Goal: Find specific page/section: Find specific page/section

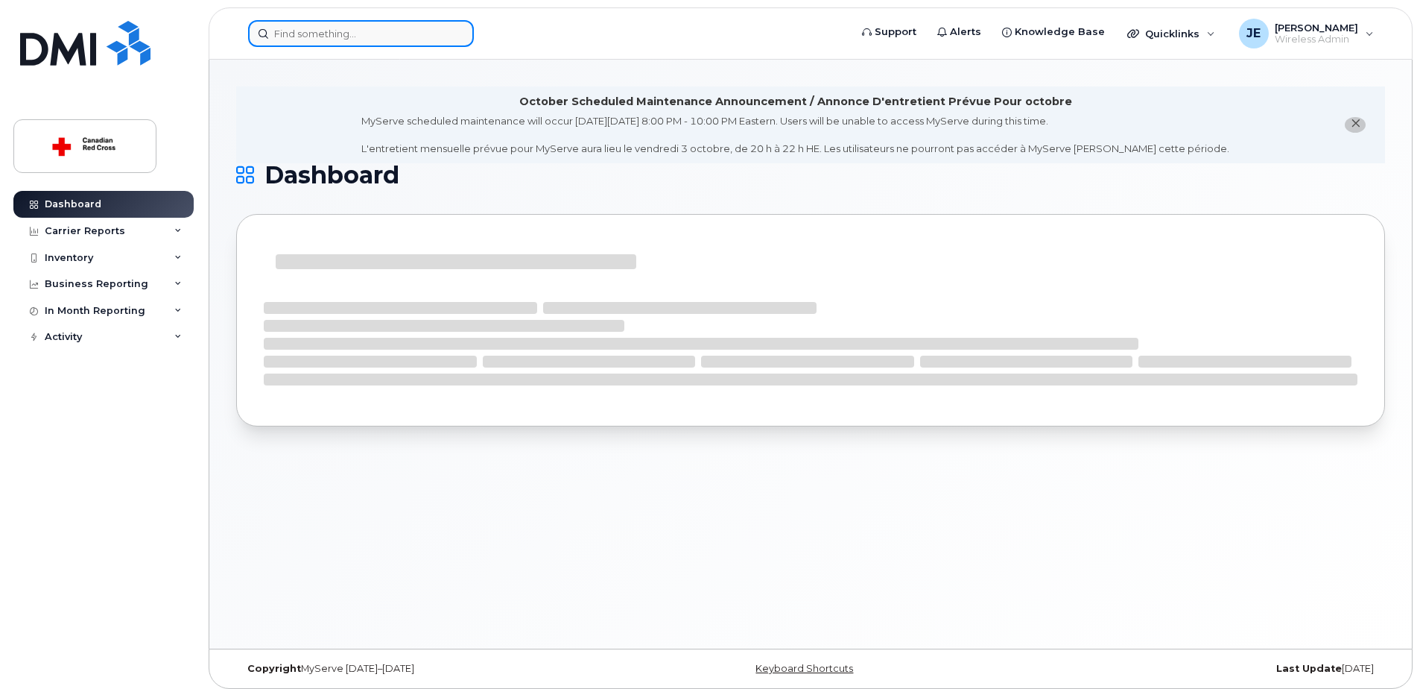
click at [308, 34] on input at bounding box center [361, 33] width 226 height 27
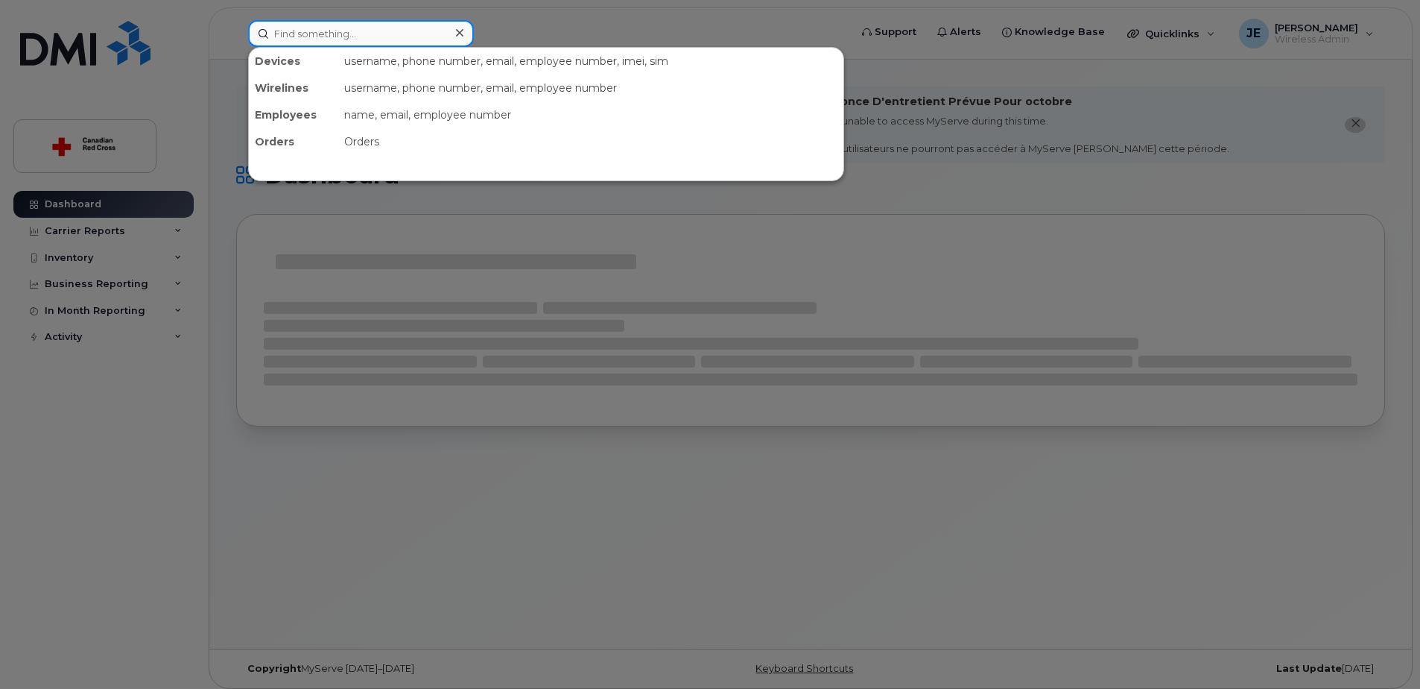
paste input "2503279878"
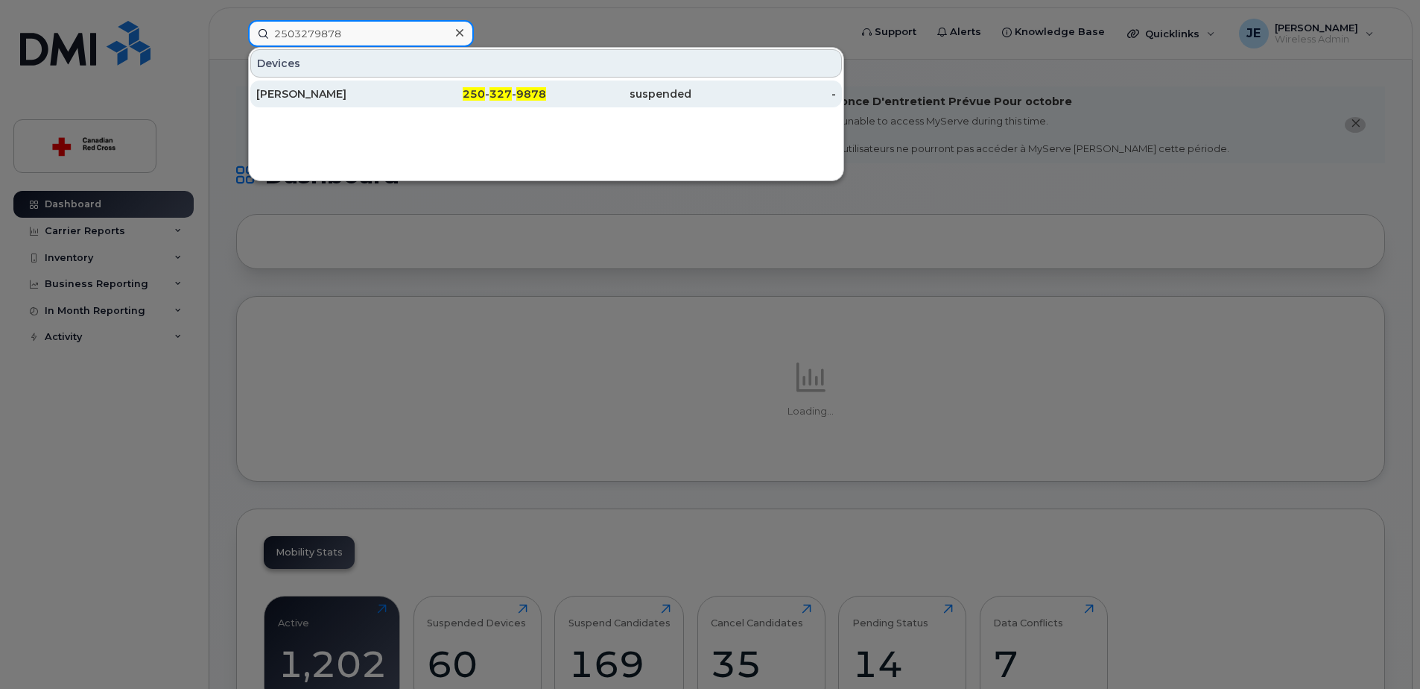
type input "2503279878"
click at [411, 84] on div "250 - 327 - 9878" at bounding box center [474, 93] width 145 height 27
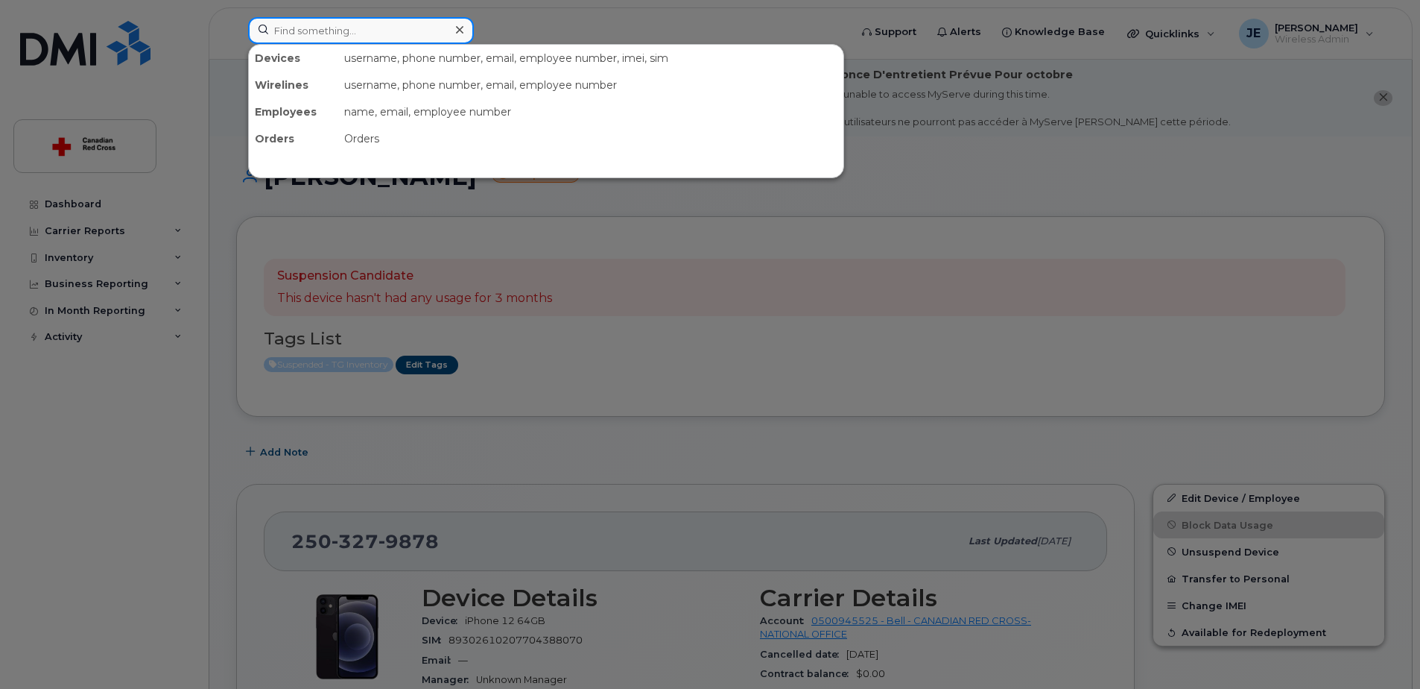
click at [303, 28] on input at bounding box center [361, 30] width 226 height 27
paste input "2503279878"
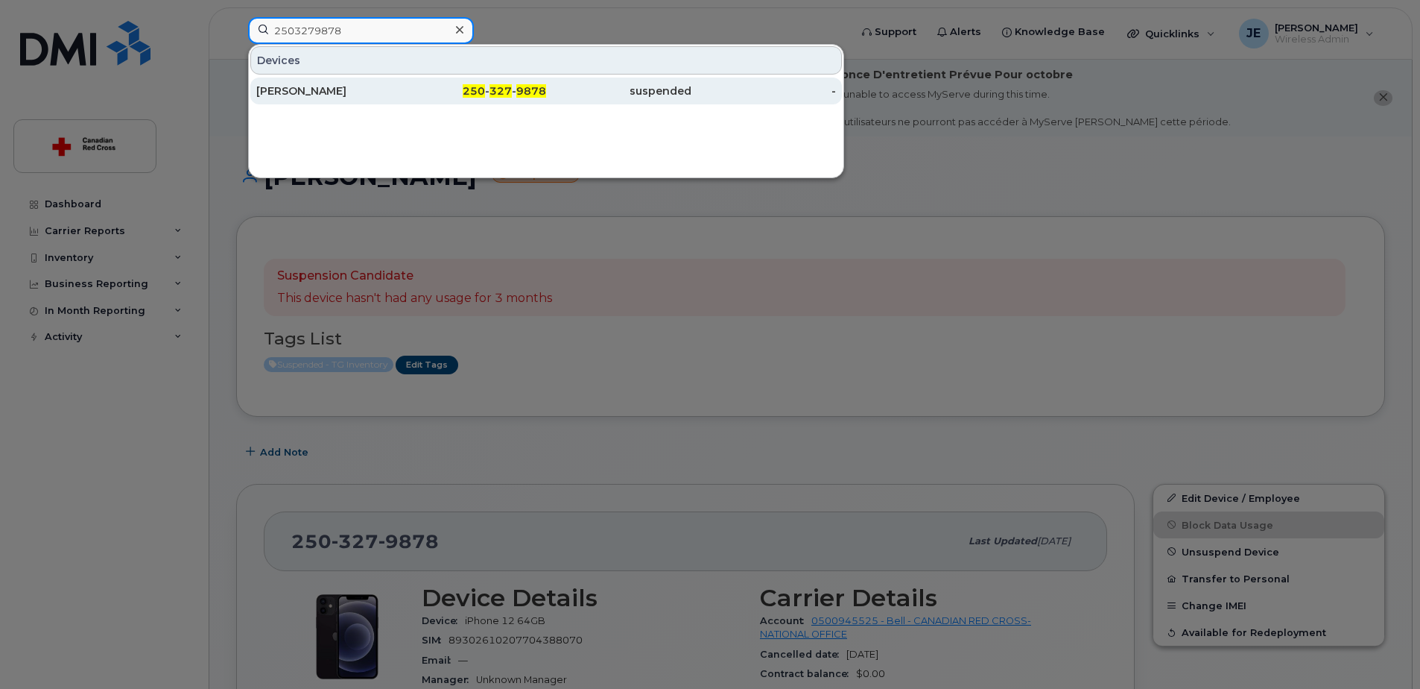
type input "2503279878"
click at [391, 84] on div "[PERSON_NAME]" at bounding box center [328, 90] width 145 height 15
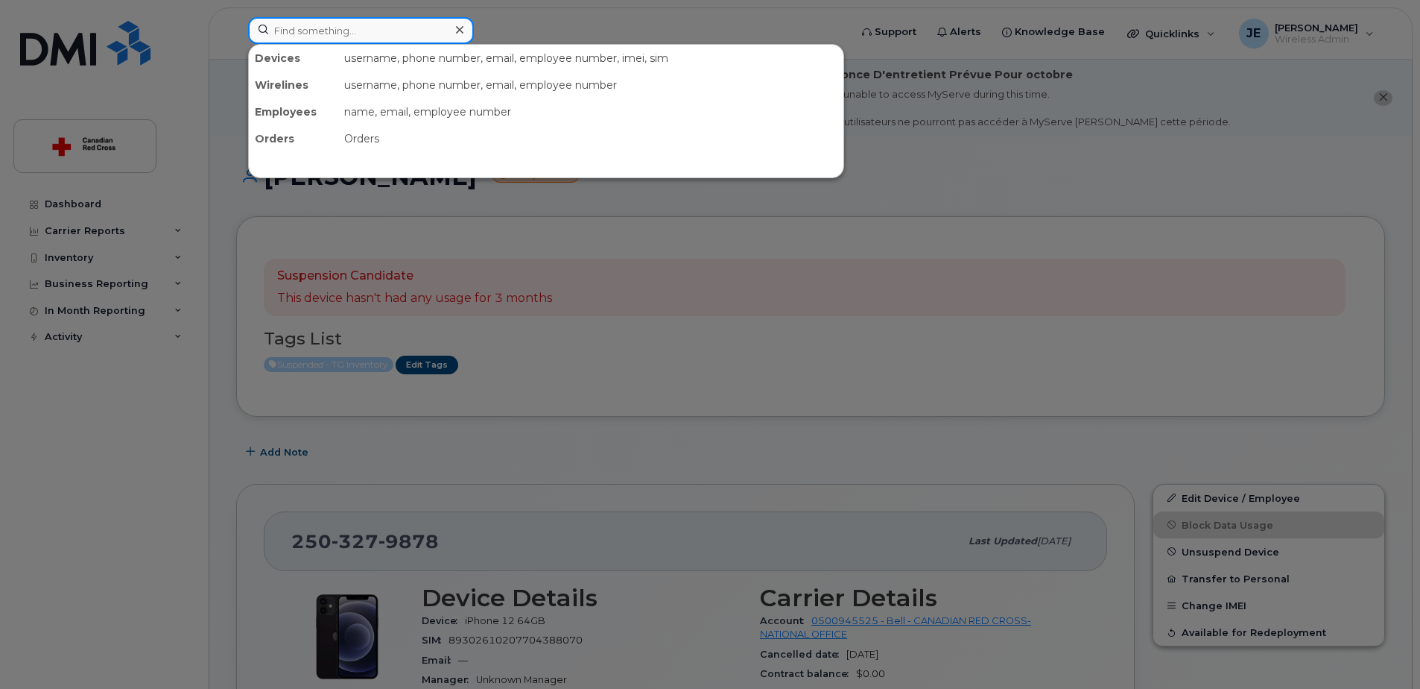
click at [289, 39] on input at bounding box center [361, 30] width 226 height 27
paste input "[PERSON_NAME]"
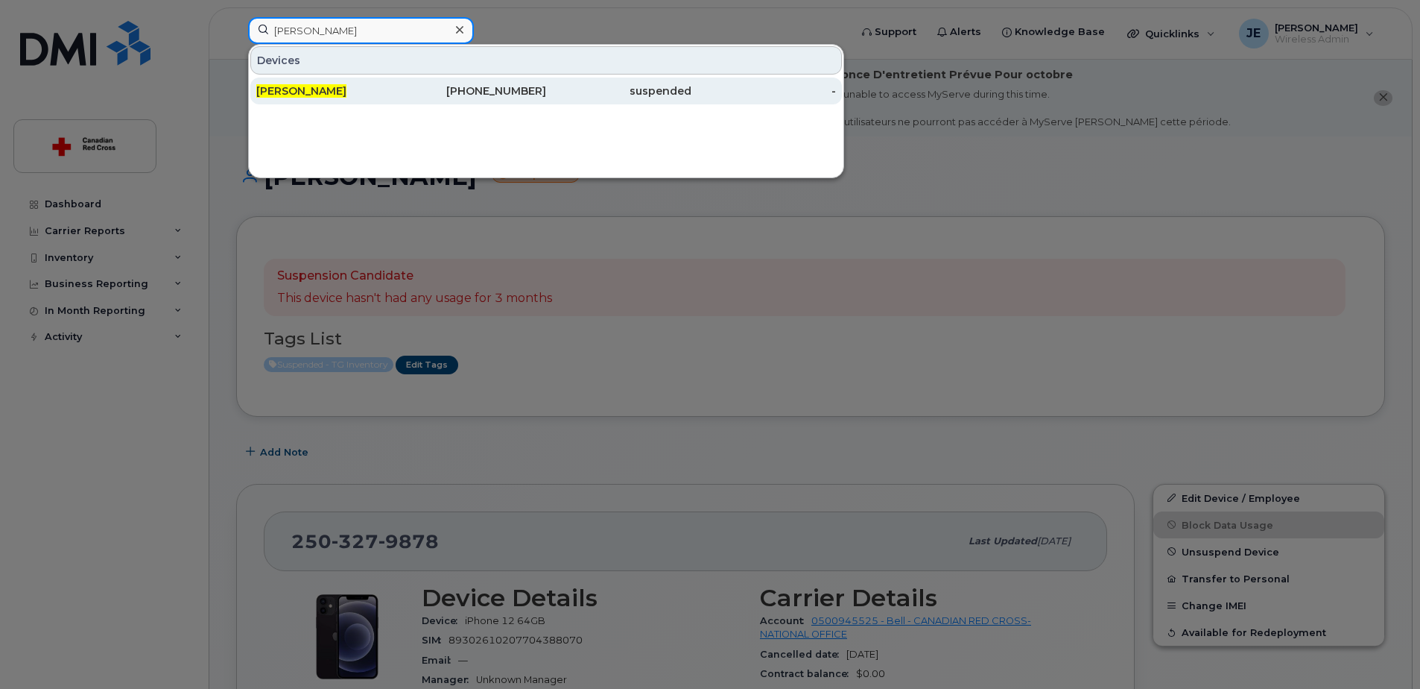
type input "[PERSON_NAME]"
click at [360, 93] on div "[PERSON_NAME]" at bounding box center [328, 90] width 145 height 15
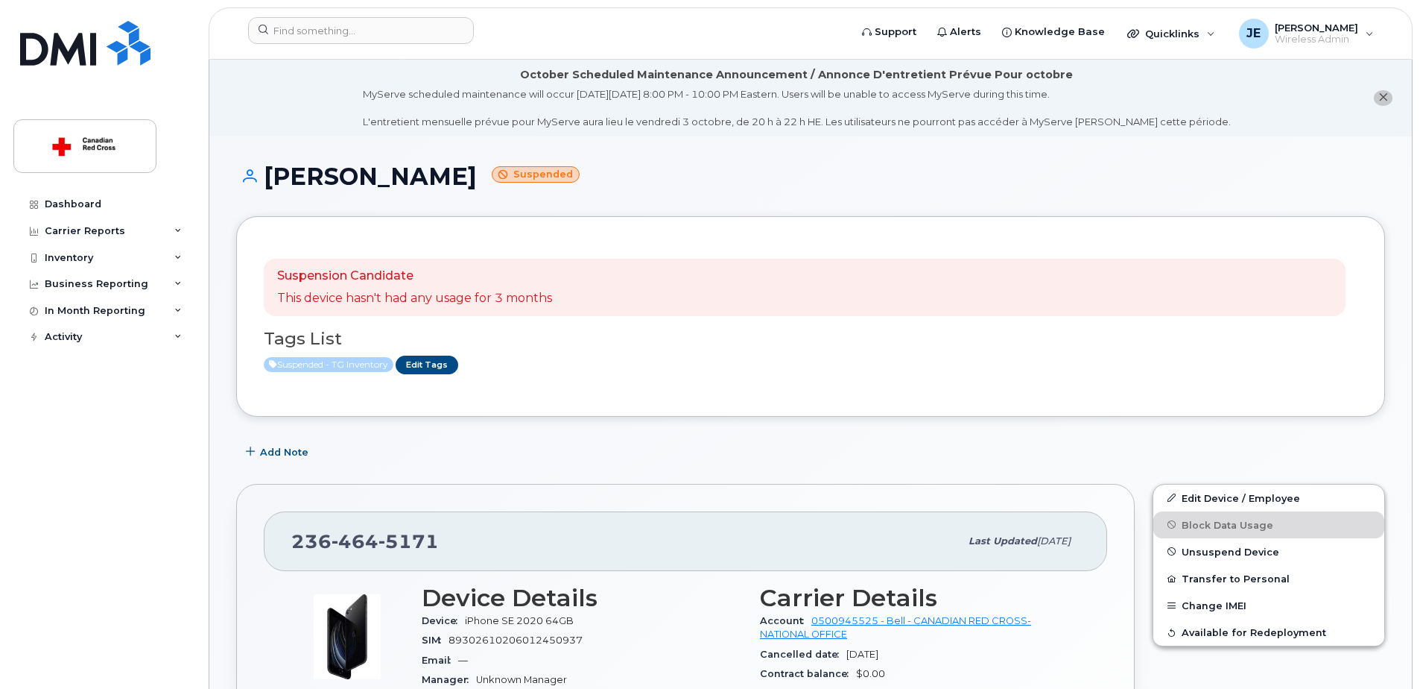
drag, startPoint x: 265, startPoint y: 174, endPoint x: 435, endPoint y: 177, distance: 169.9
click at [435, 177] on h1 "[PERSON_NAME] Suspended" at bounding box center [810, 176] width 1149 height 26
copy h1 "Renata Hindle"
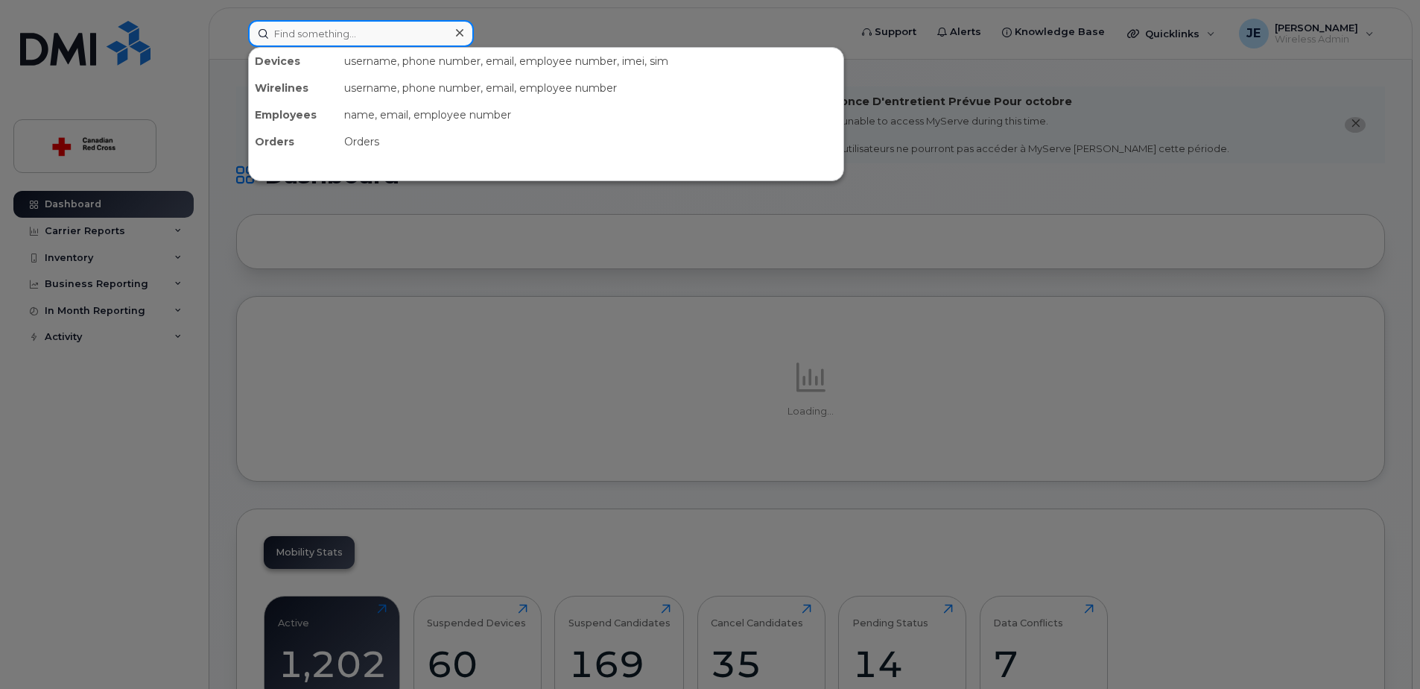
paste input "[PERSON_NAME]"
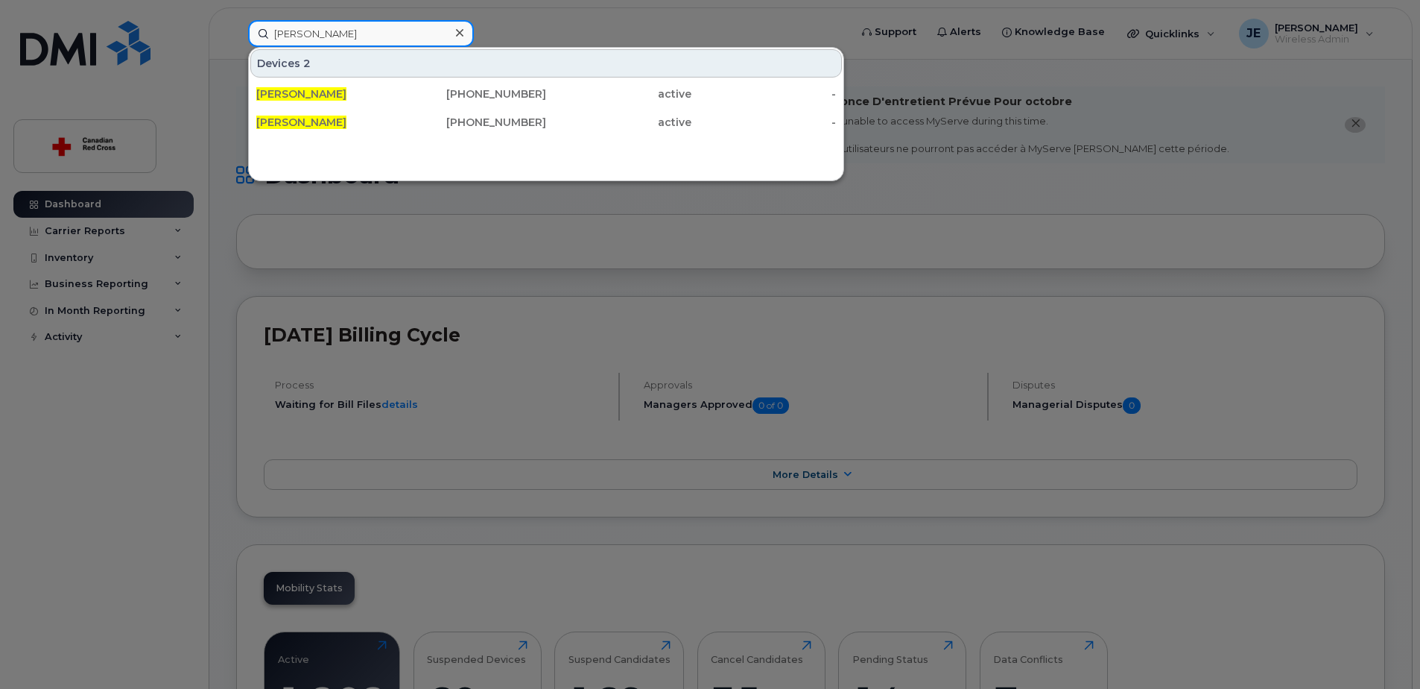
type input "[PERSON_NAME]"
click at [459, 37] on icon at bounding box center [459, 33] width 7 height 12
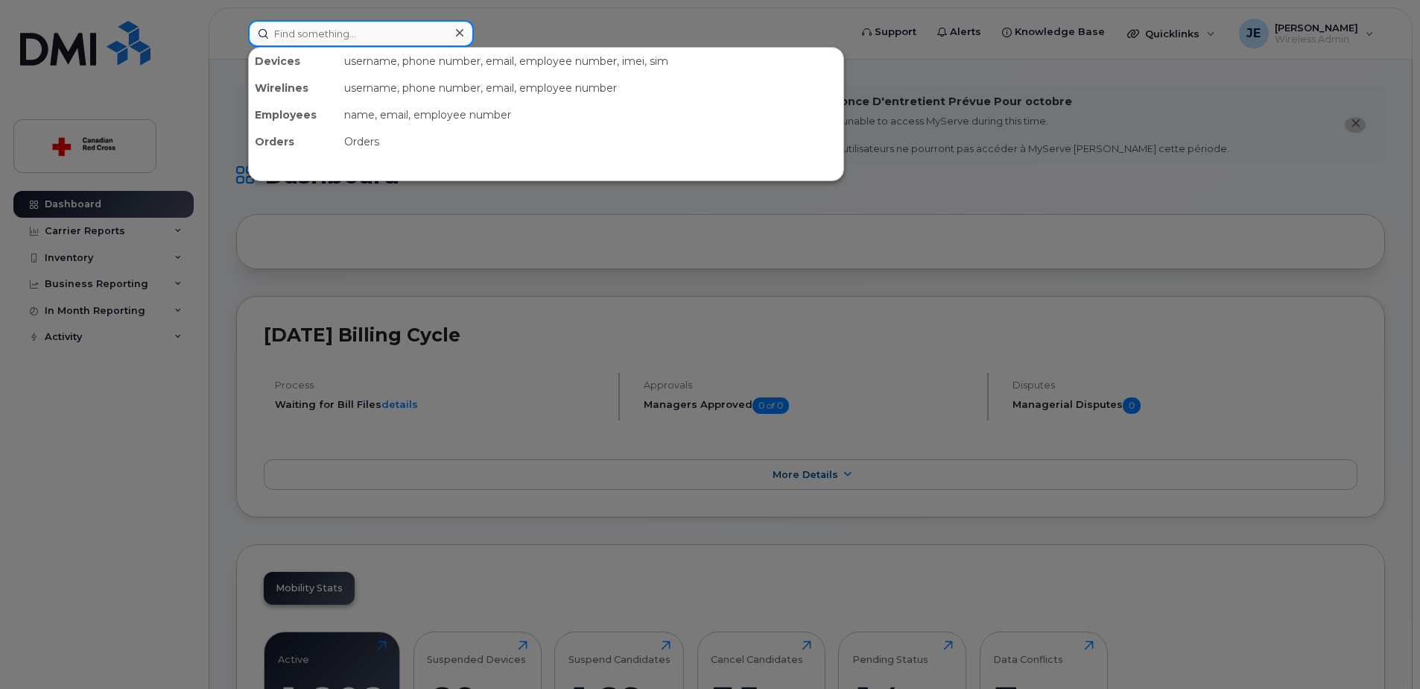
click at [356, 32] on input at bounding box center [361, 33] width 226 height 27
paste input "Katia Dinaro"
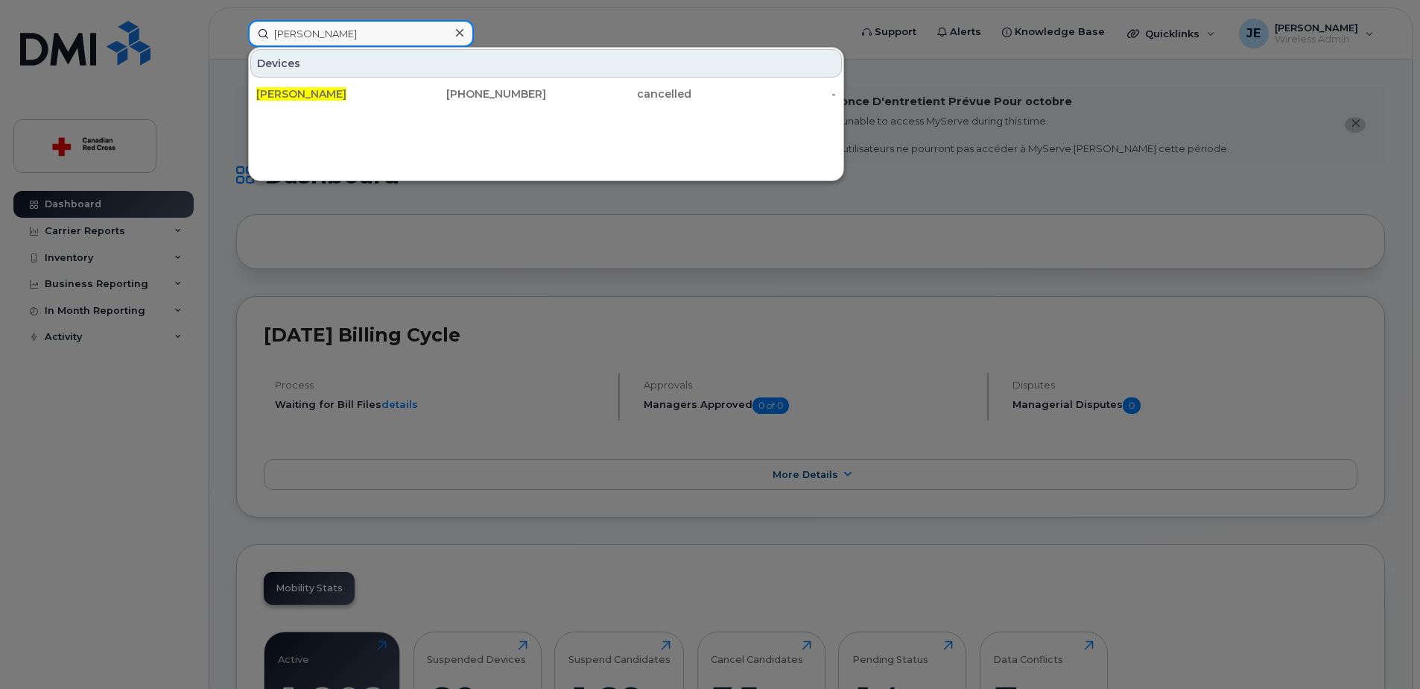
click at [349, 40] on input "Katia Dinaro" at bounding box center [361, 33] width 226 height 27
paste input "Laurie Bissonnette"
click at [405, 45] on input "Laurie Bissonnette" at bounding box center [361, 33] width 226 height 27
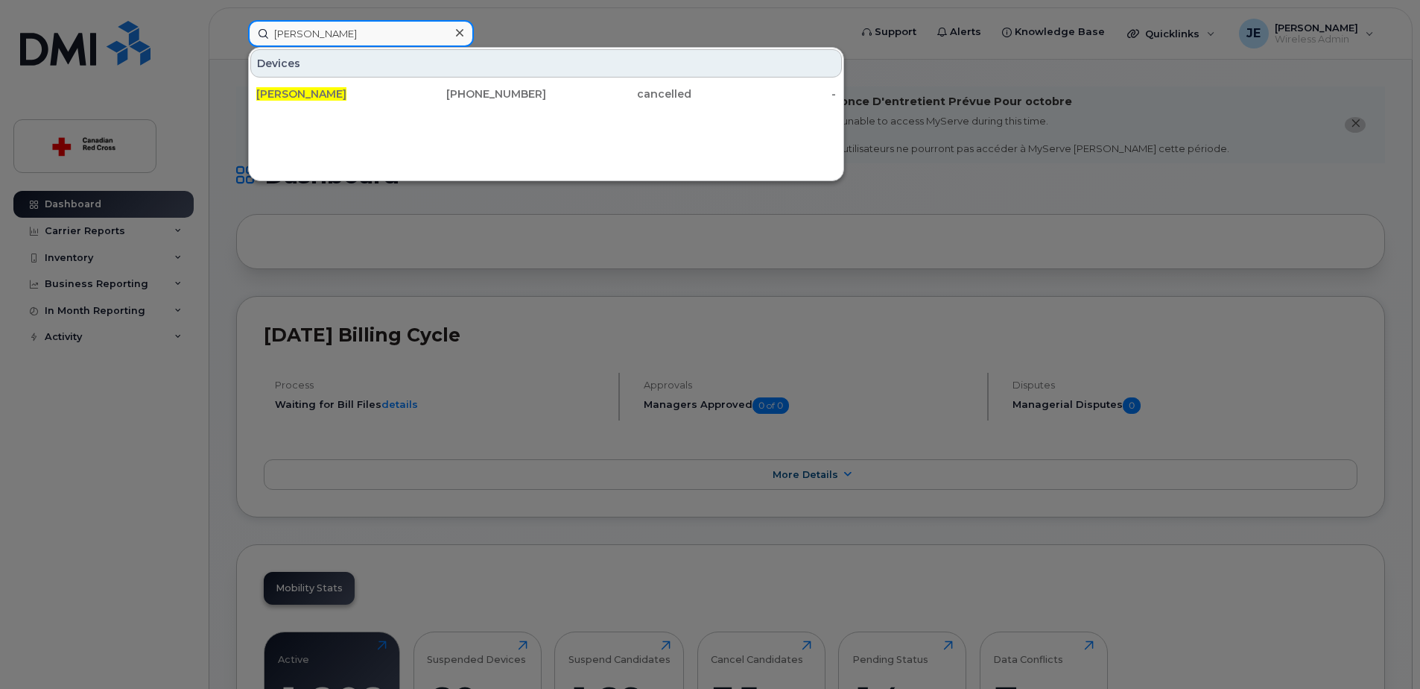
click at [405, 45] on input "Laurie Bissonnette" at bounding box center [361, 33] width 226 height 27
paste input "Michelle Marteleira"
click at [376, 29] on input "Michelle Marteleira" at bounding box center [361, 33] width 226 height 27
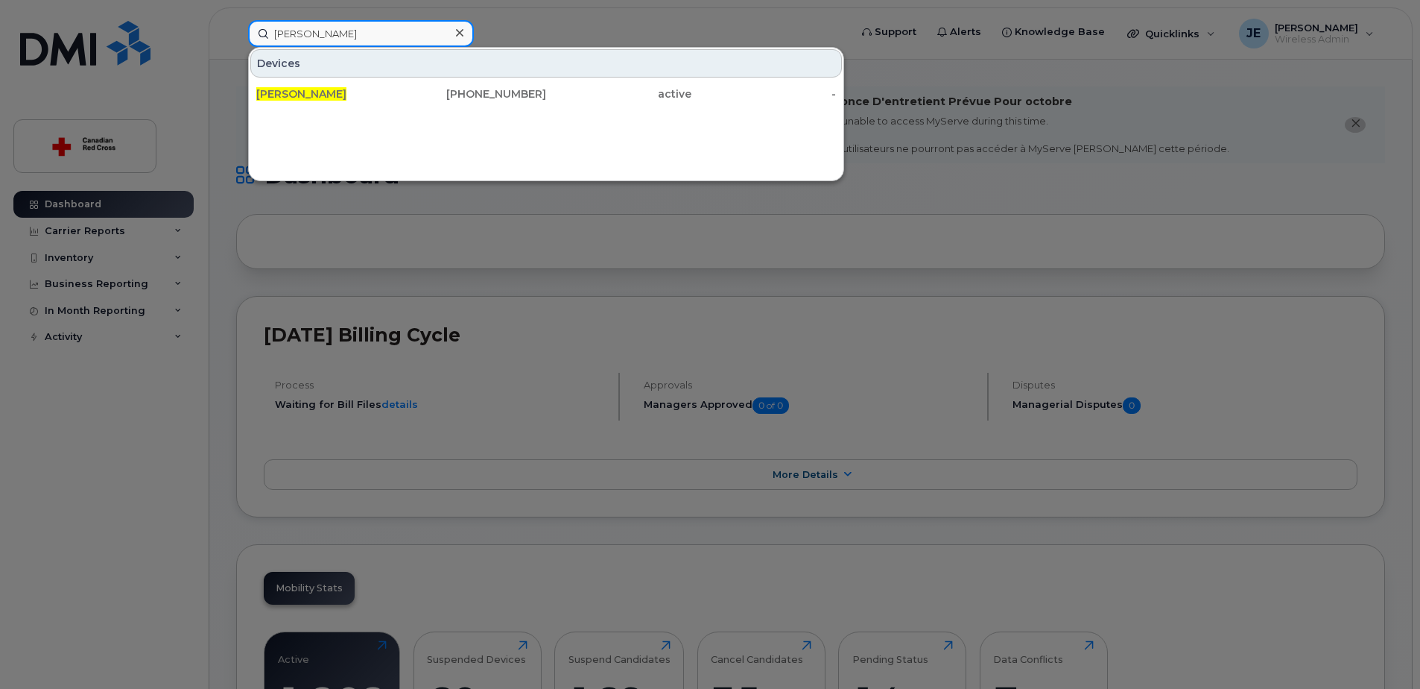
paste input "Nelson Sanz Caden"
click at [408, 34] on input "Nelson Sanz Cadena" at bounding box center [361, 33] width 226 height 27
paste input "Pamela Riley"
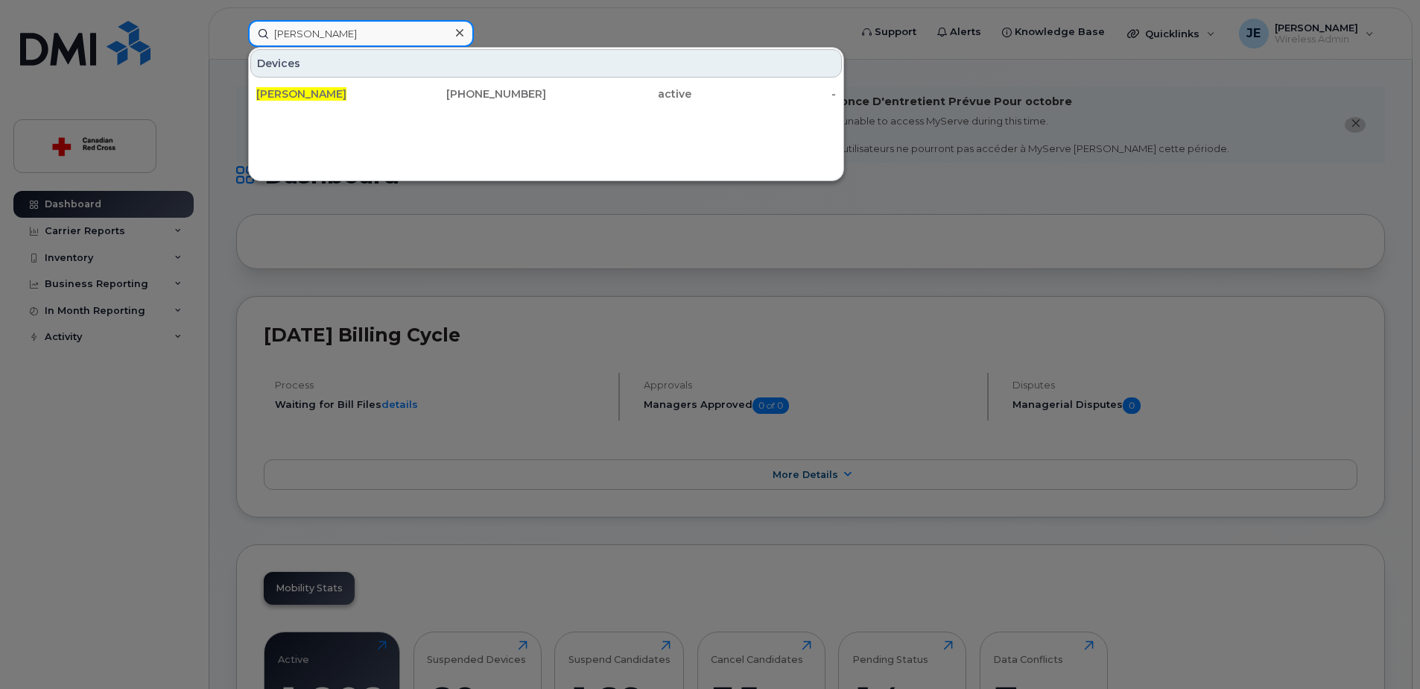
drag, startPoint x: 338, startPoint y: 37, endPoint x: 251, endPoint y: 40, distance: 86.5
click at [251, 40] on input "Pamela Riley" at bounding box center [361, 33] width 226 height 27
paste input "Elie Haddad"
click at [363, 33] on input "Elie Haddad" at bounding box center [361, 33] width 226 height 27
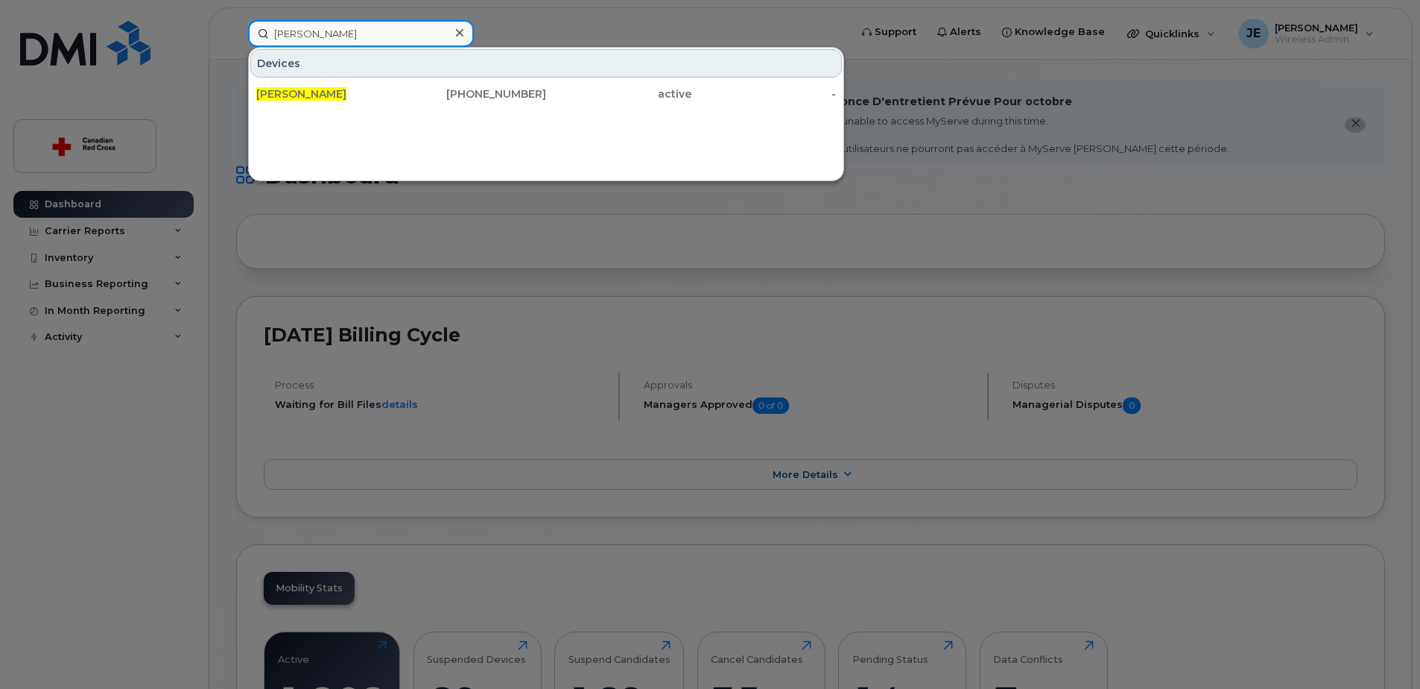
click at [363, 33] on input "Elie Haddad" at bounding box center [361, 33] width 226 height 27
paste input "[PERSON_NAME]"
click at [361, 39] on input "[PERSON_NAME]" at bounding box center [361, 33] width 226 height 27
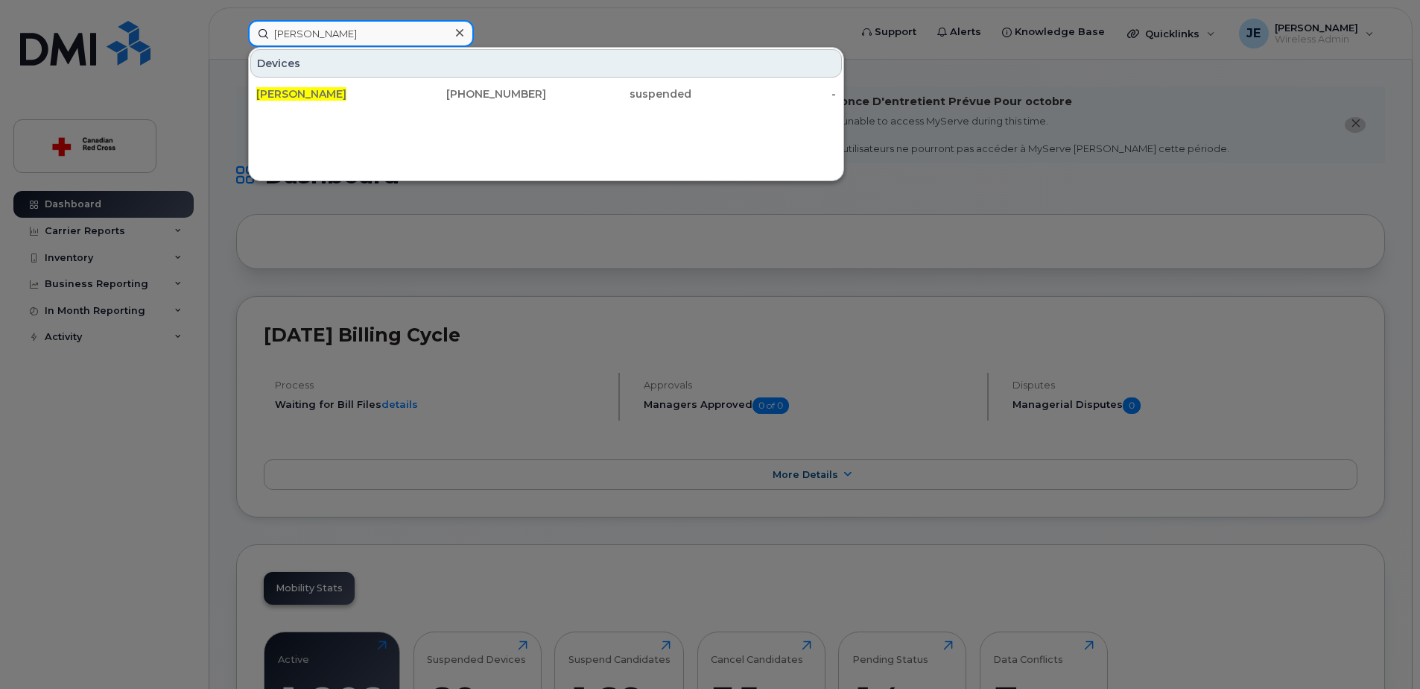
paste input "[PERSON_NAME]"
type input "Traci"
